Goal: Check status

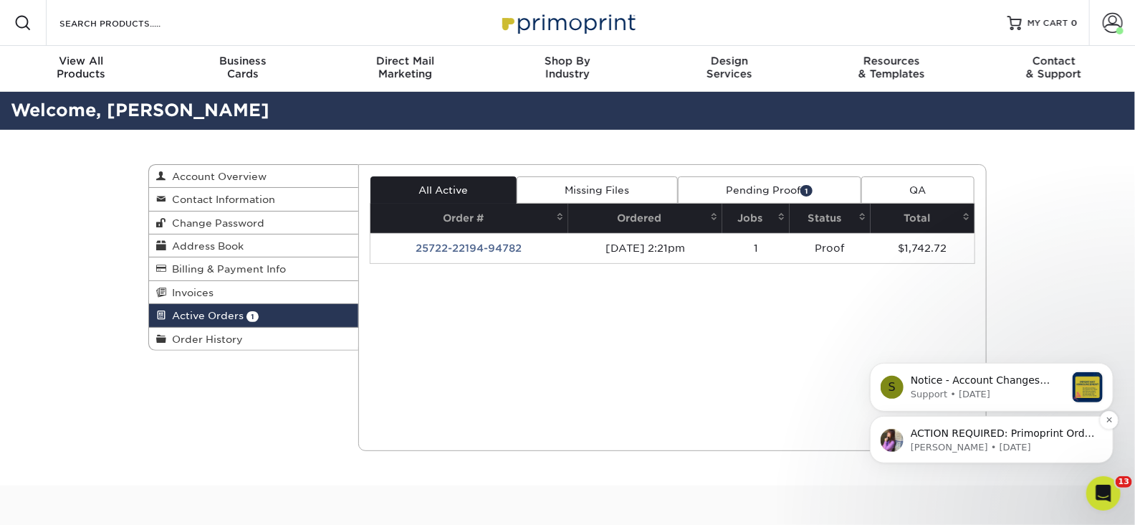
click at [973, 428] on p "ACTION REQUIRED: Primoprint Order 25722-22194-94782 Thank you for placing your …" at bounding box center [1002, 433] width 185 height 14
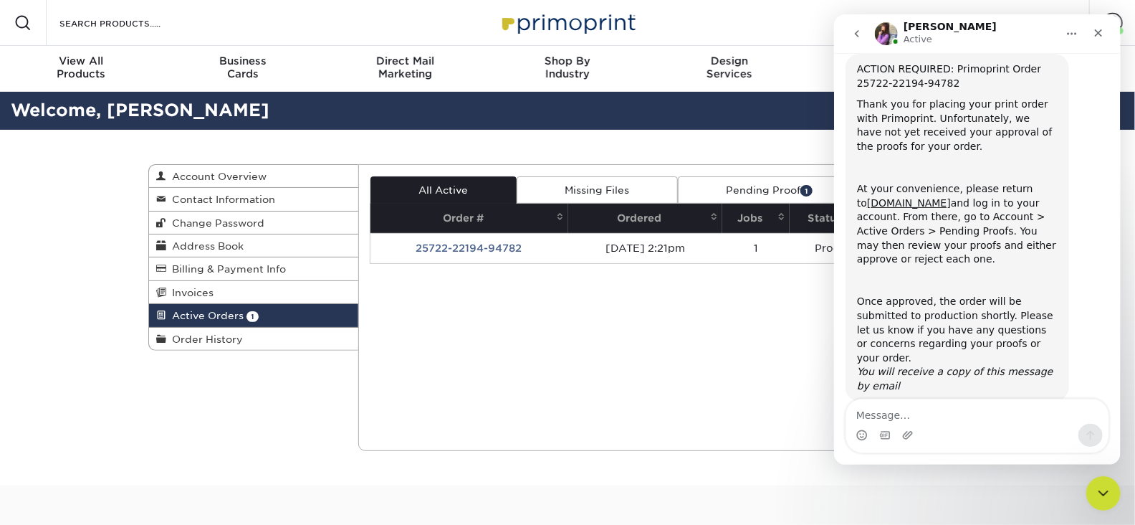
scroll to position [60, 0]
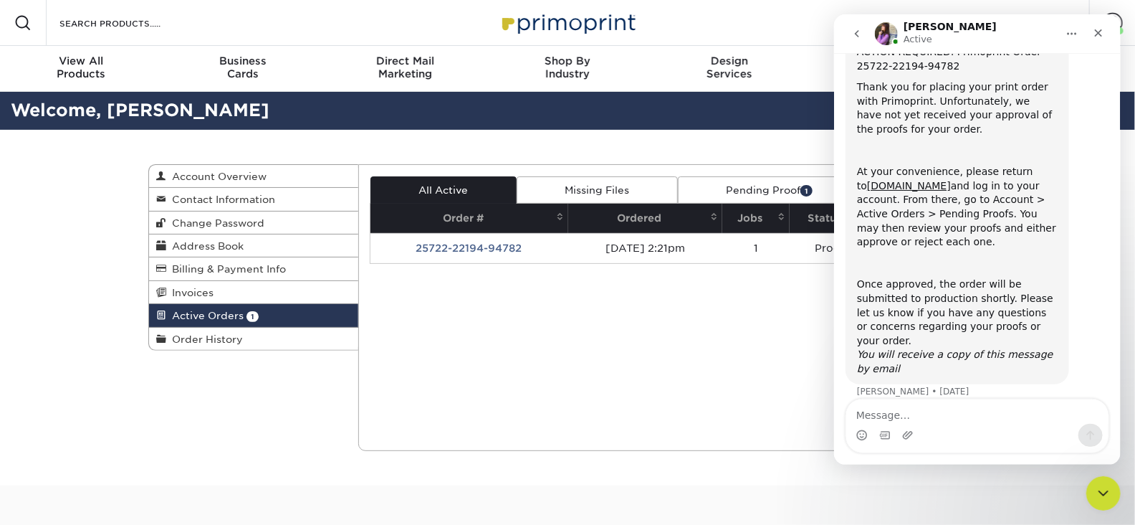
click at [732, 344] on div "Current Orders 1 Active 0 Missing Files" at bounding box center [672, 307] width 629 height 287
click at [1097, 33] on icon "Close" at bounding box center [1098, 33] width 8 height 8
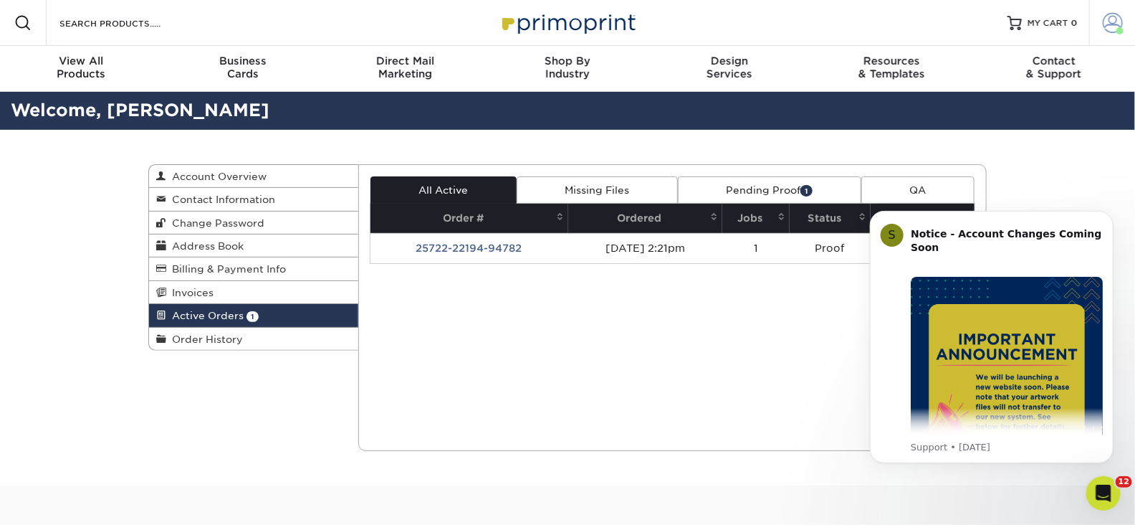
scroll to position [0, 0]
click at [1114, 21] on span at bounding box center [1113, 23] width 20 height 20
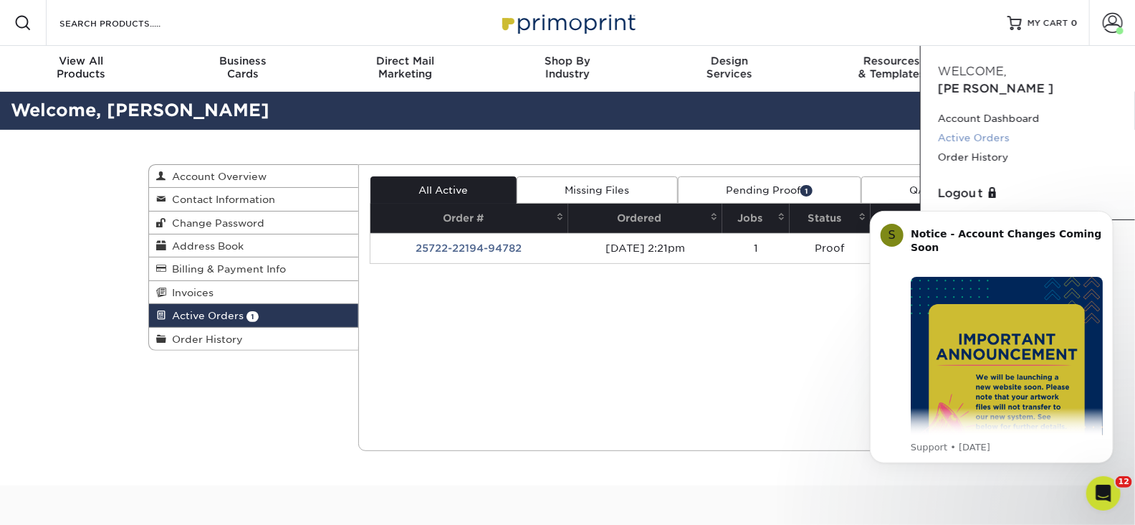
click at [989, 128] on link "Active Orders" at bounding box center [1028, 137] width 180 height 19
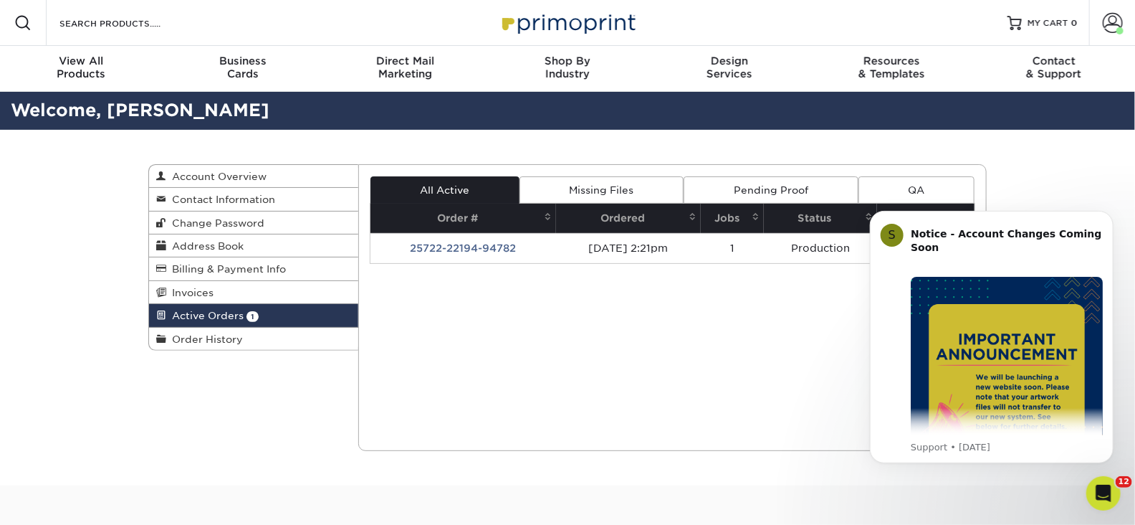
click at [226, 312] on span "Active Orders" at bounding box center [204, 315] width 77 height 11
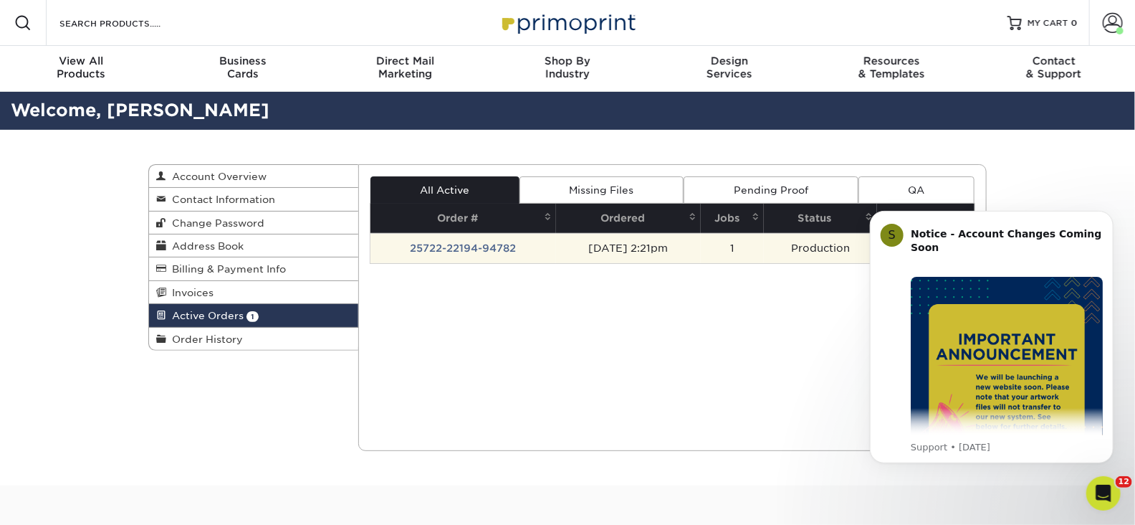
click at [674, 241] on td "[DATE] 2:21pm" at bounding box center [628, 248] width 145 height 30
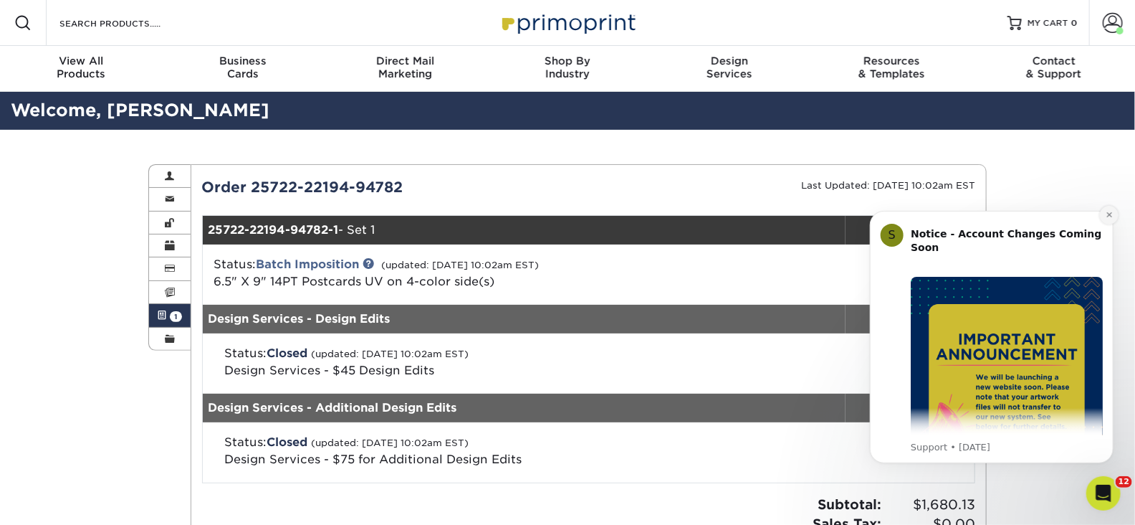
click at [1109, 211] on icon "Dismiss notification" at bounding box center [1109, 214] width 8 height 8
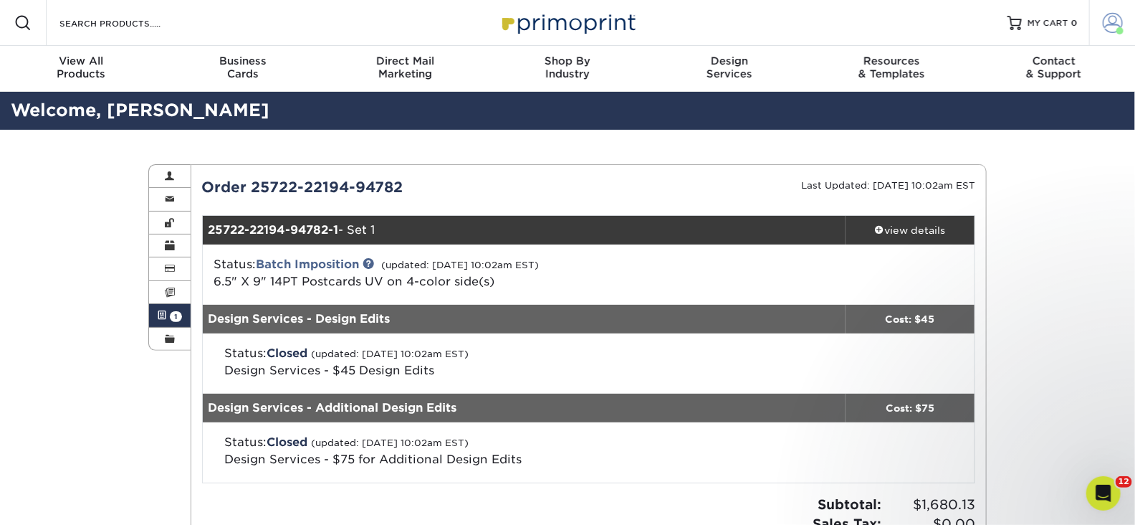
click at [1112, 13] on span at bounding box center [1113, 23] width 20 height 20
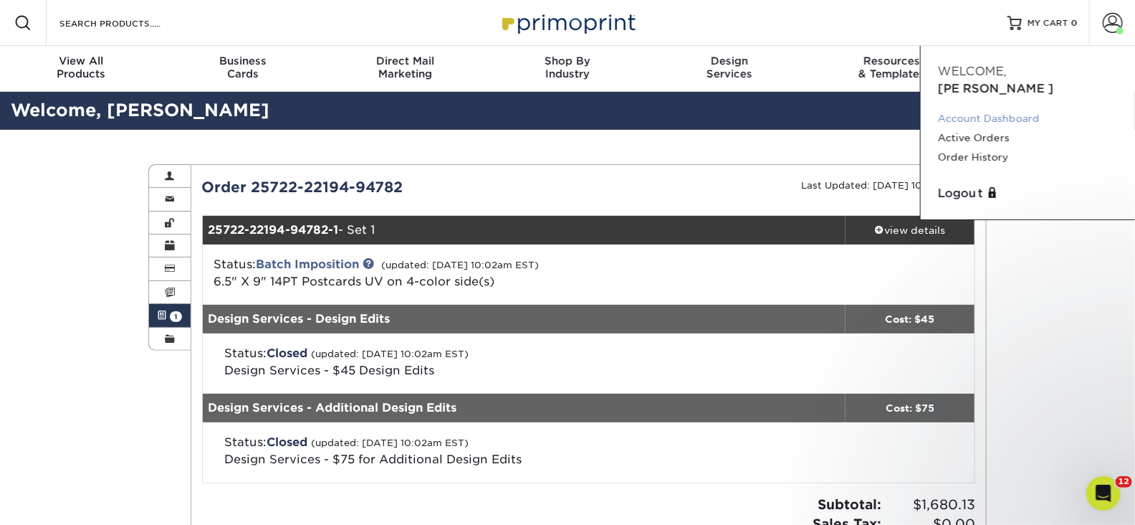
click at [975, 109] on link "Account Dashboard" at bounding box center [1028, 118] width 180 height 19
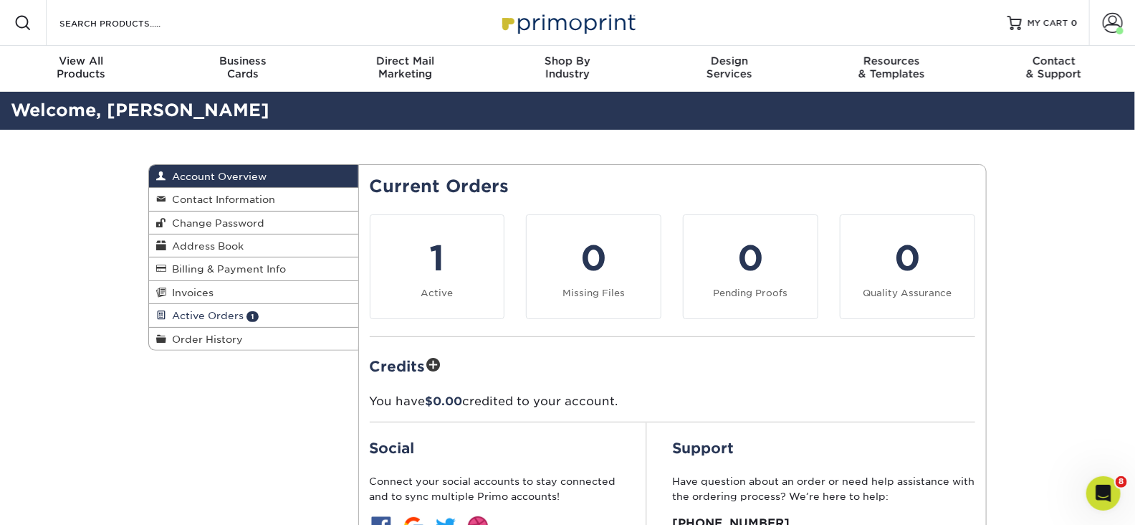
click at [202, 310] on span "Active Orders" at bounding box center [204, 315] width 77 height 11
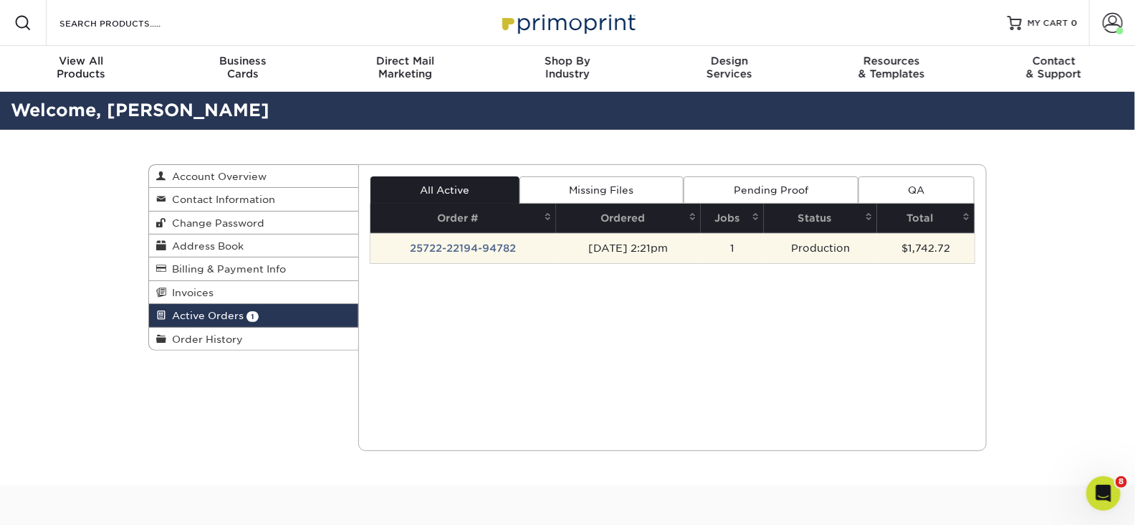
click at [564, 252] on td "[DATE] 2:21pm" at bounding box center [628, 248] width 145 height 30
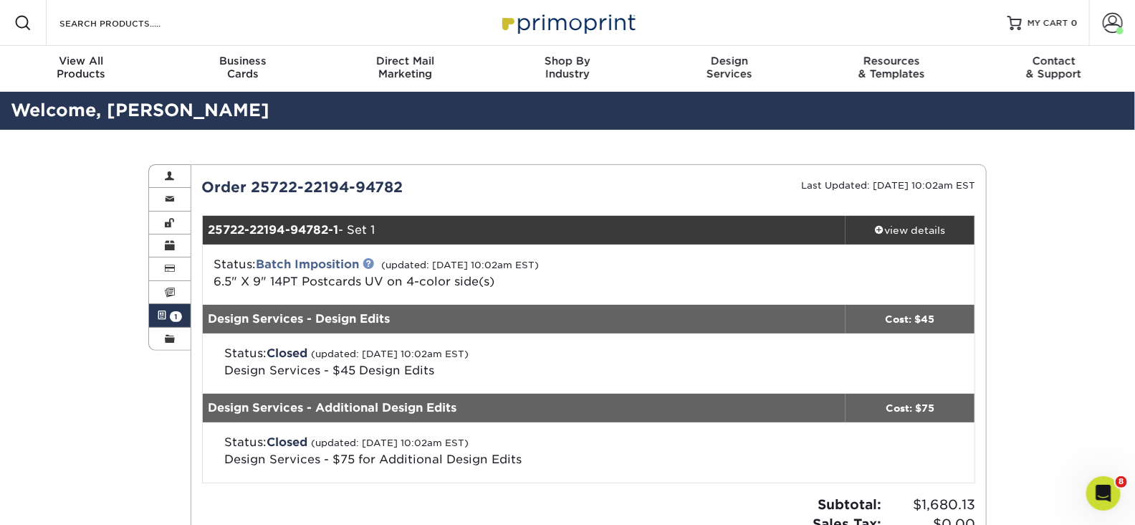
click at [370, 262] on link at bounding box center [368, 262] width 11 height 11
